Goal: Task Accomplishment & Management: Use online tool/utility

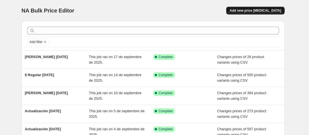
click at [259, 9] on span "Add new price change job" at bounding box center [254, 10] width 51 height 4
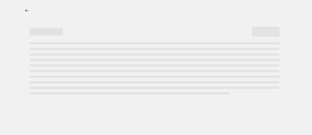
select select "percentage"
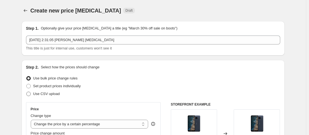
click at [31, 92] on span at bounding box center [28, 93] width 4 height 4
click at [27, 92] on input "Use CSV upload" at bounding box center [26, 91] width 0 height 0
radio input "true"
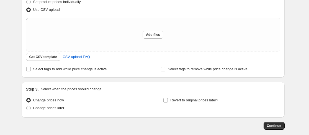
scroll to position [112, 0]
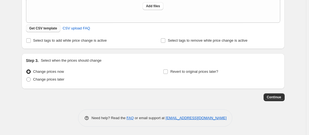
click at [51, 28] on span "Get CSV template" at bounding box center [43, 28] width 28 height 4
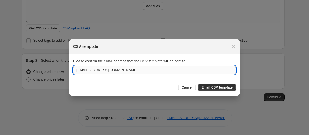
click at [124, 72] on input "admin@tienduo.com" at bounding box center [154, 69] width 163 height 9
type input "anakaren@tienduo.com"
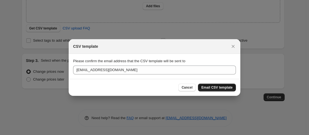
click at [208, 87] on span "Email CSV template" at bounding box center [216, 87] width 31 height 4
